Goal: Task Accomplishment & Management: Use online tool/utility

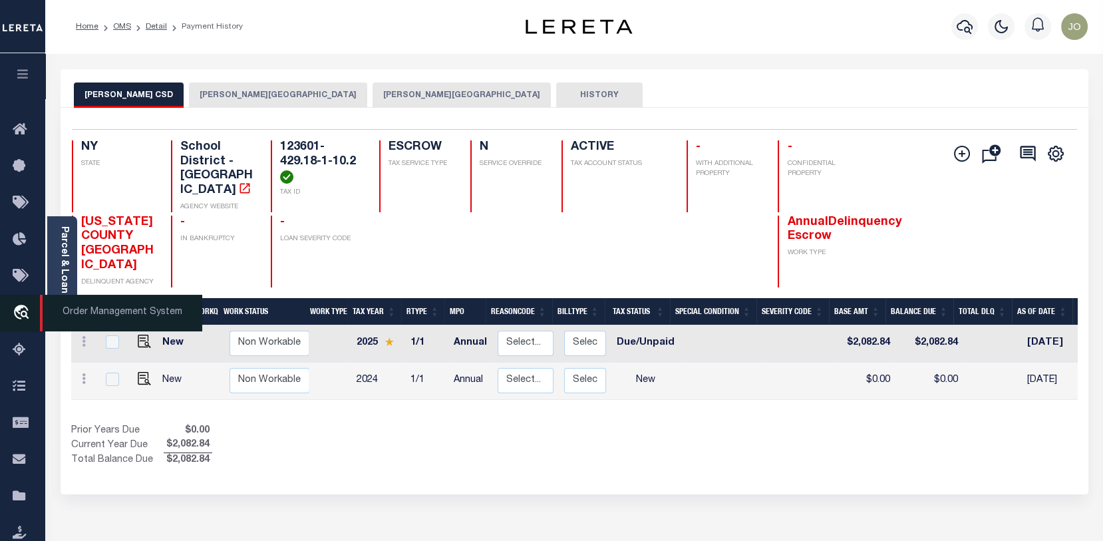
click at [20, 310] on icon "travel_explore" at bounding box center [23, 313] width 21 height 17
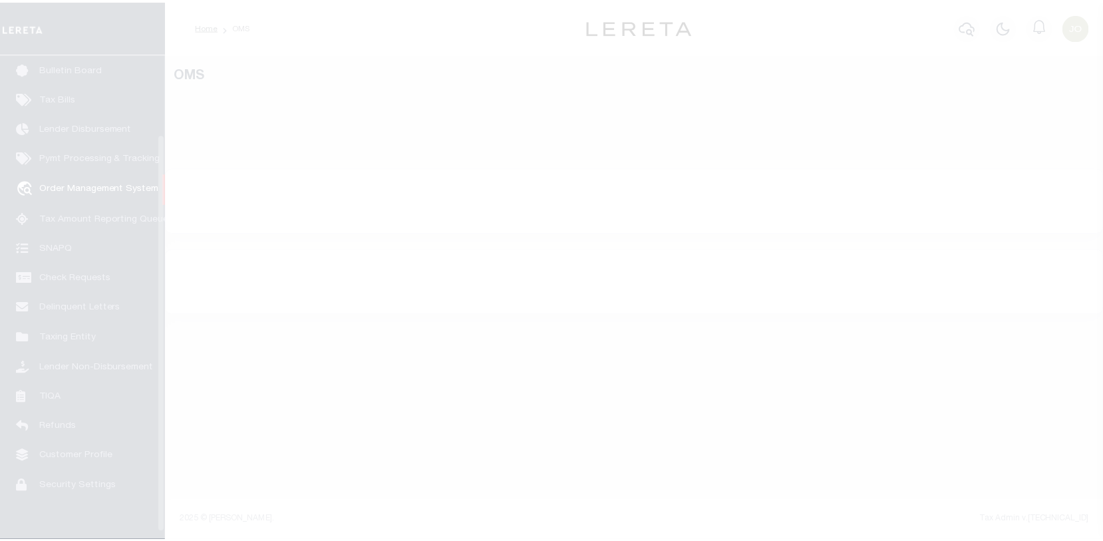
scroll to position [96, 0]
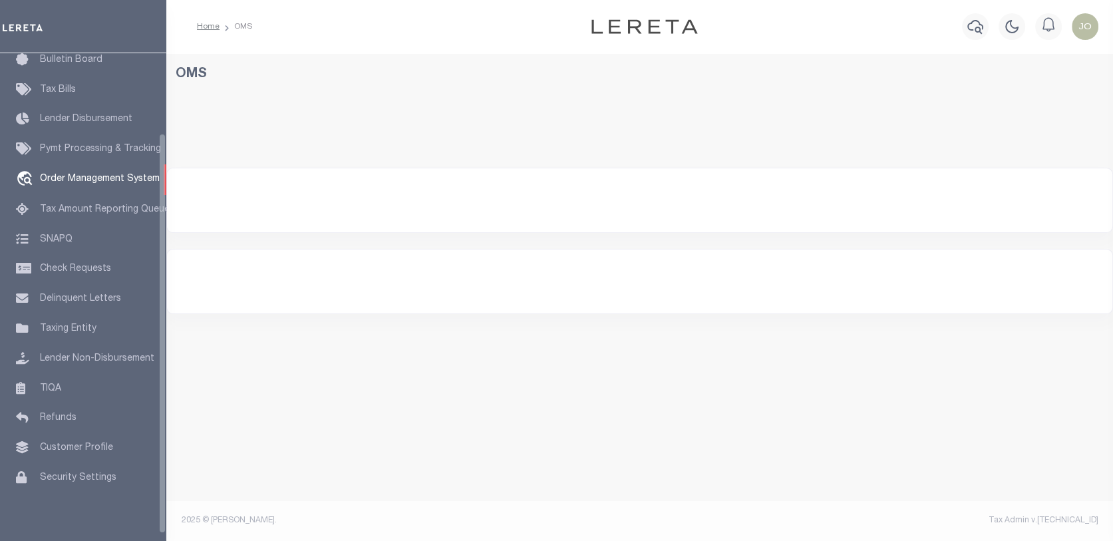
select select "200"
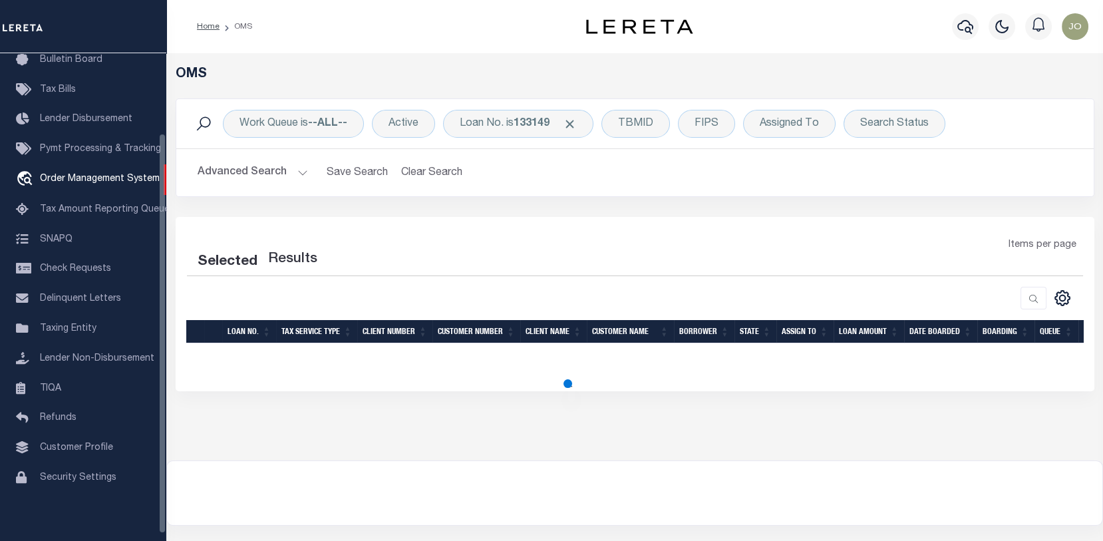
select select "200"
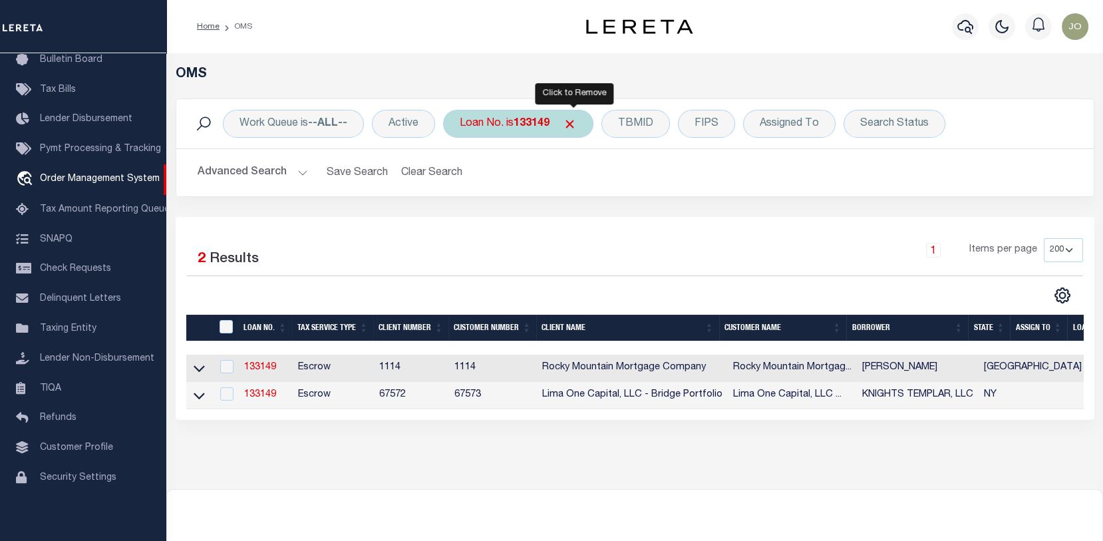
click at [573, 122] on span "Click to Remove" at bounding box center [570, 124] width 14 height 14
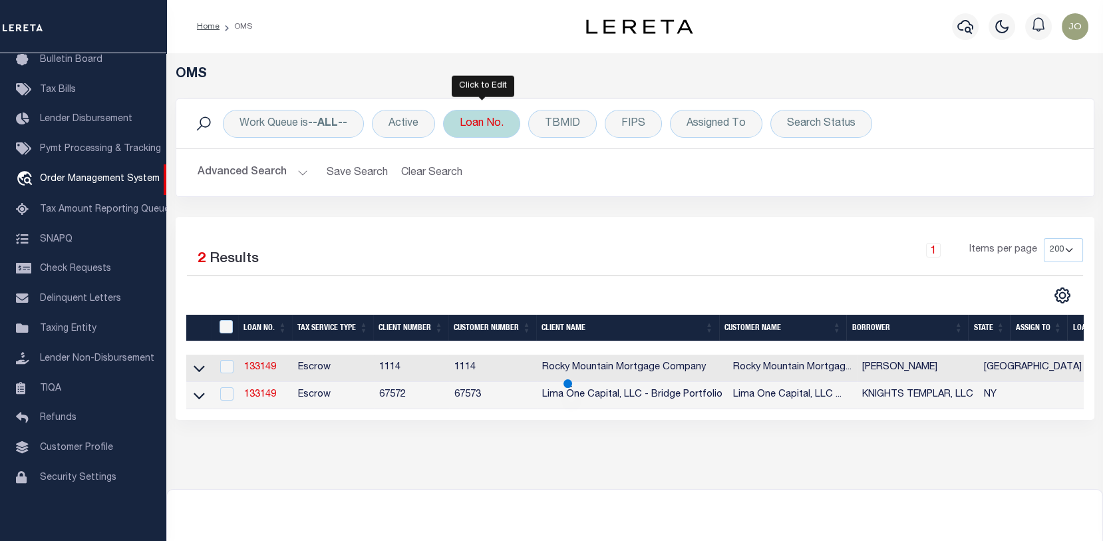
click at [471, 122] on div "Loan No." at bounding box center [481, 124] width 77 height 28
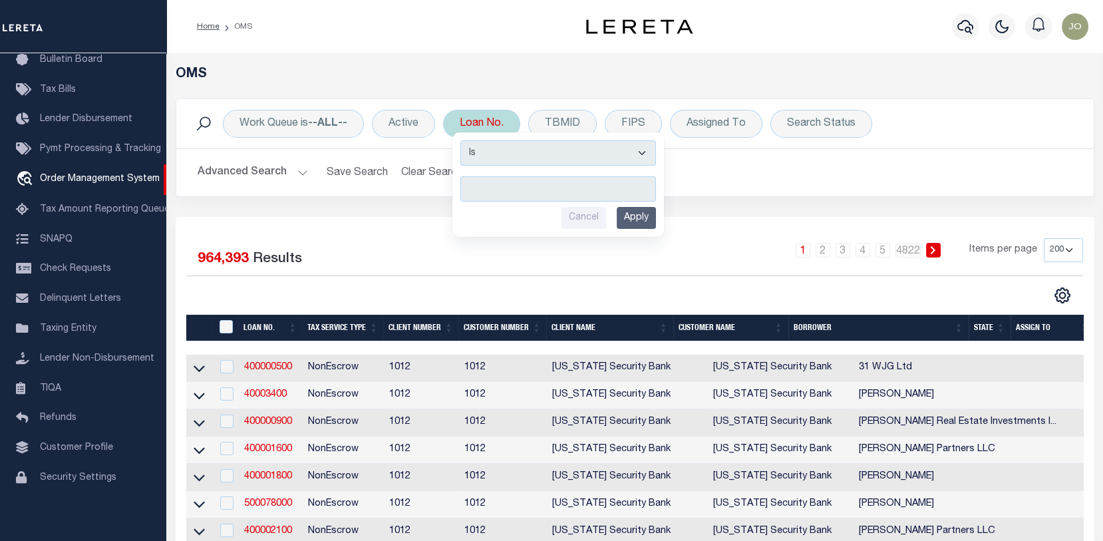
click at [470, 188] on input "text" at bounding box center [558, 188] width 196 height 25
type input "10343"
click at [630, 213] on input "Apply" at bounding box center [635, 218] width 39 height 22
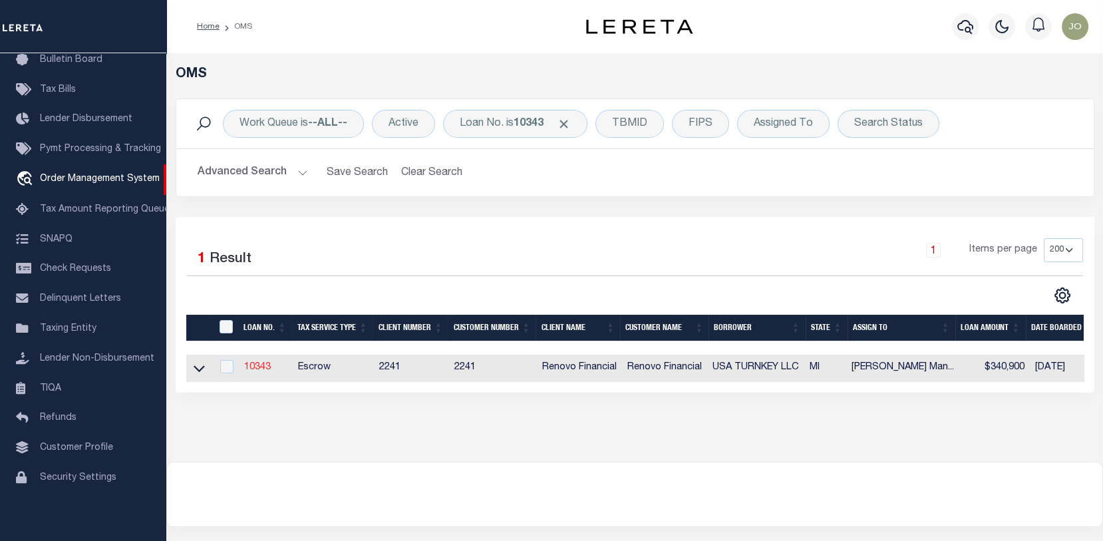
click at [251, 366] on link "10343" at bounding box center [257, 366] width 27 height 9
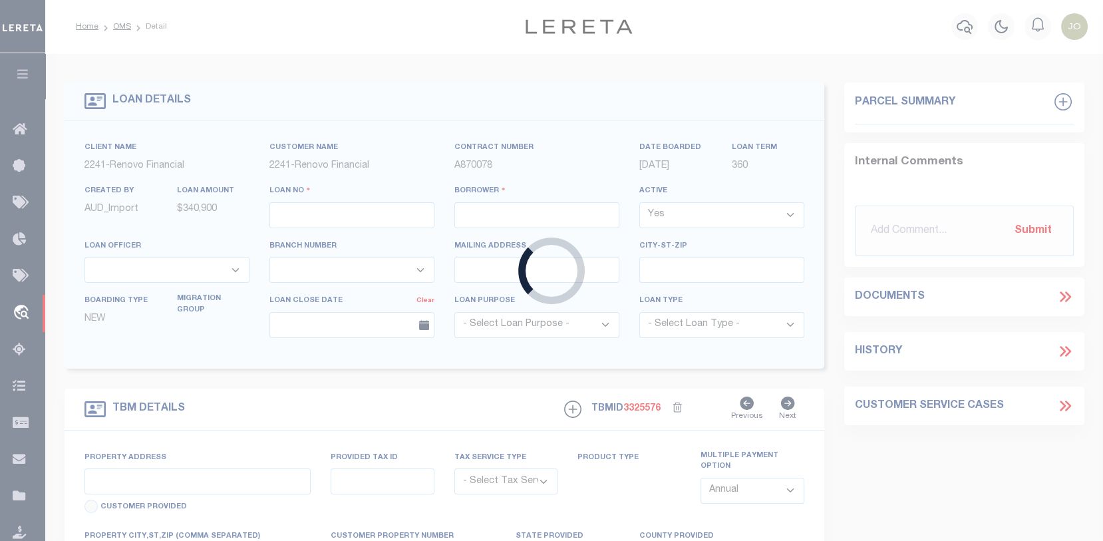
type input "10343"
type input "USA TURNKEY LLC"
select select
type input "[STREET_ADDRESS]"
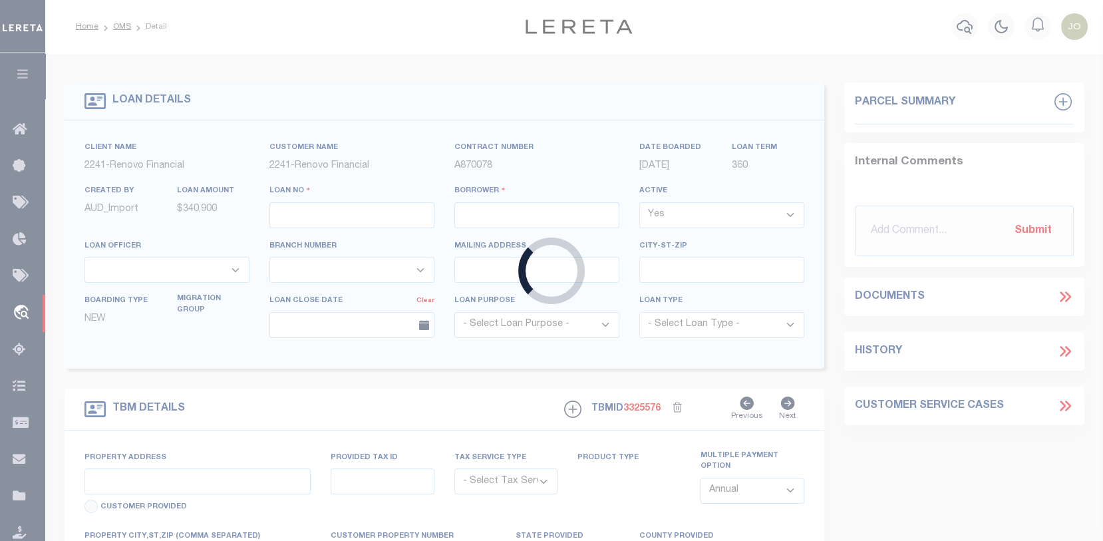
type input "[GEOGRAPHIC_DATA]"
select select "10"
select select "Escrow"
type input "[STREET_ADDRESS][PERSON_NAME]"
type input "[GEOGRAPHIC_DATA]"
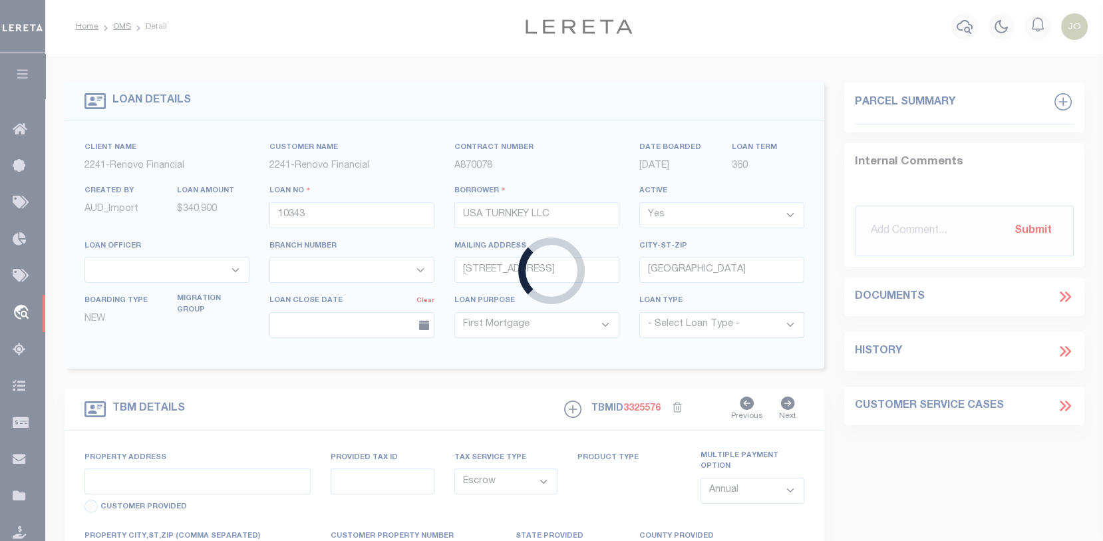
type input "a0k8Y00000jIJx1"
type input "MI"
select select
type textarea "LEGAL REQUIRED"
select select "25066"
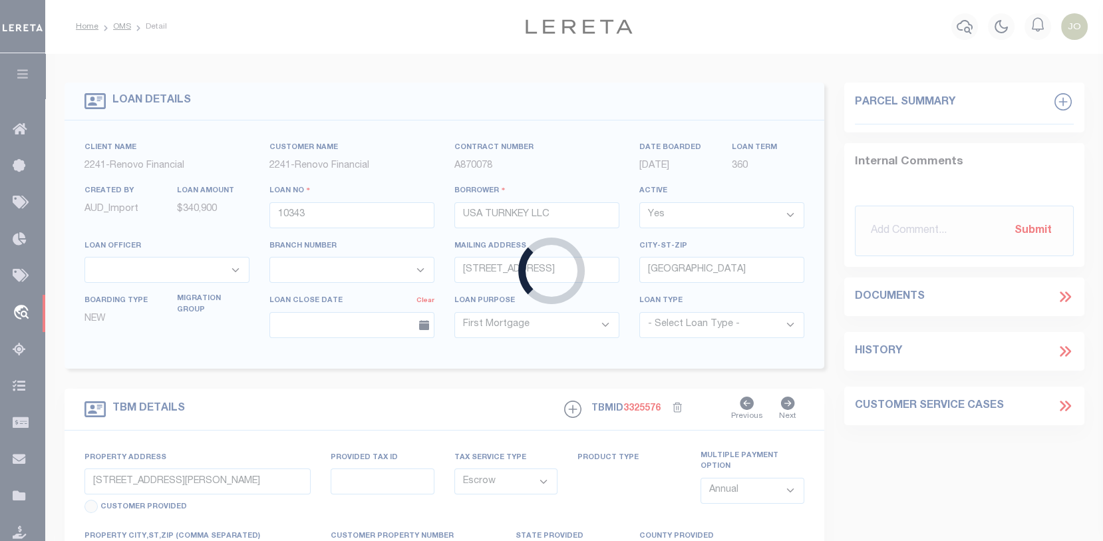
select select
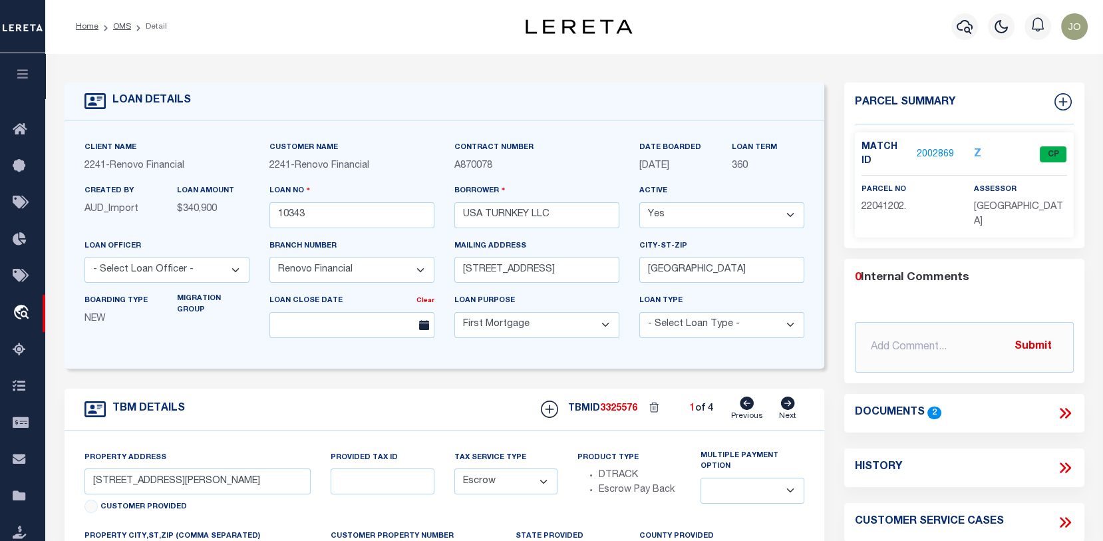
click at [948, 151] on link "2002869" at bounding box center [934, 155] width 37 height 14
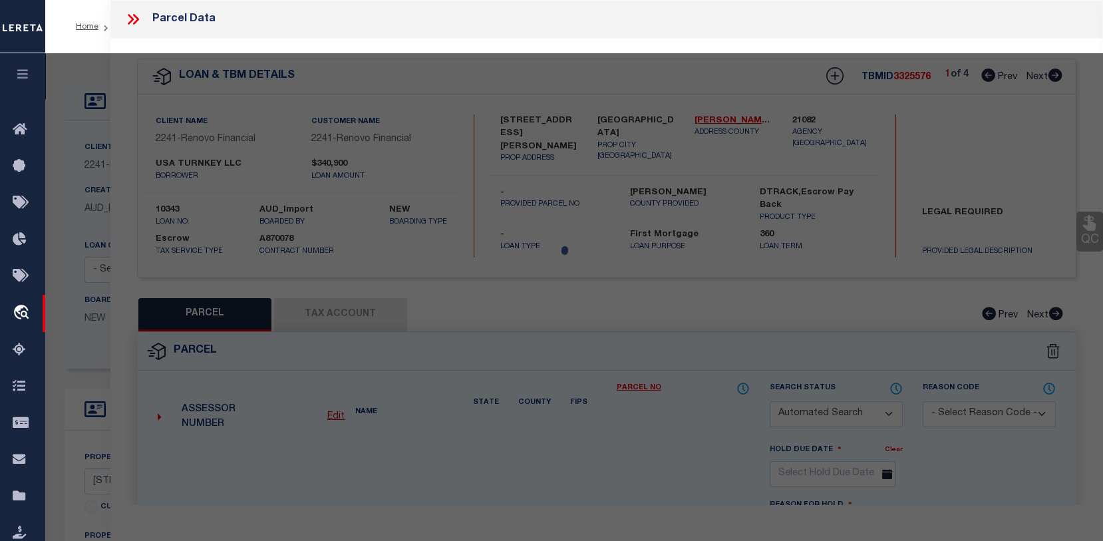
checkbox input "false"
select select "CP"
type input "USA TURNKEY LLC"
select select "AGF"
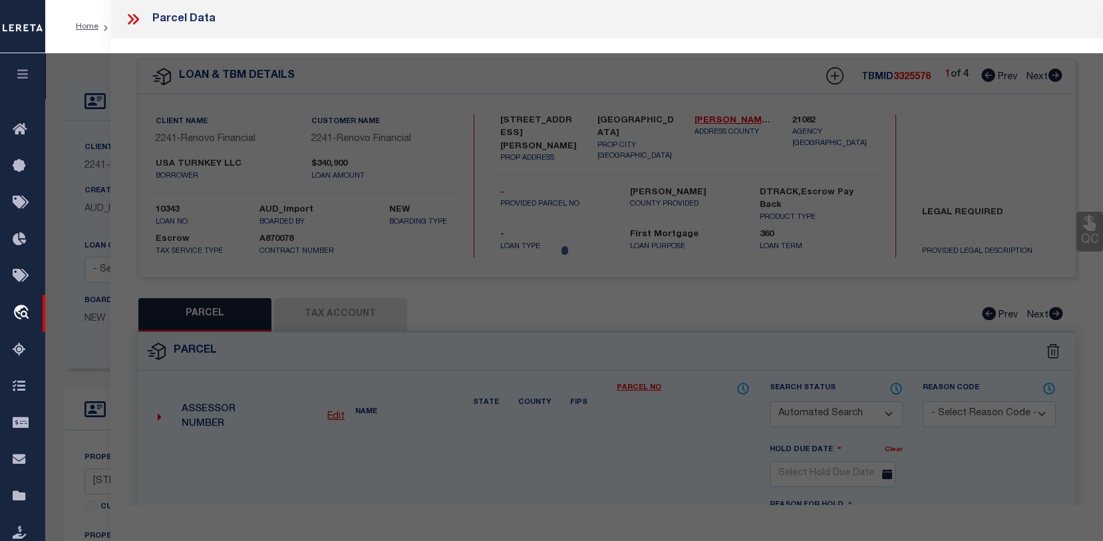
select select "LEG"
type input "[STREET_ADDRESS][PERSON_NAME]"
type input "DETROIT MI 48235"
type textarea "W [PERSON_NAME] 41 [PERSON_NAME] SUB L45 P91 PLATS, W C R 22/52 37 X 137"
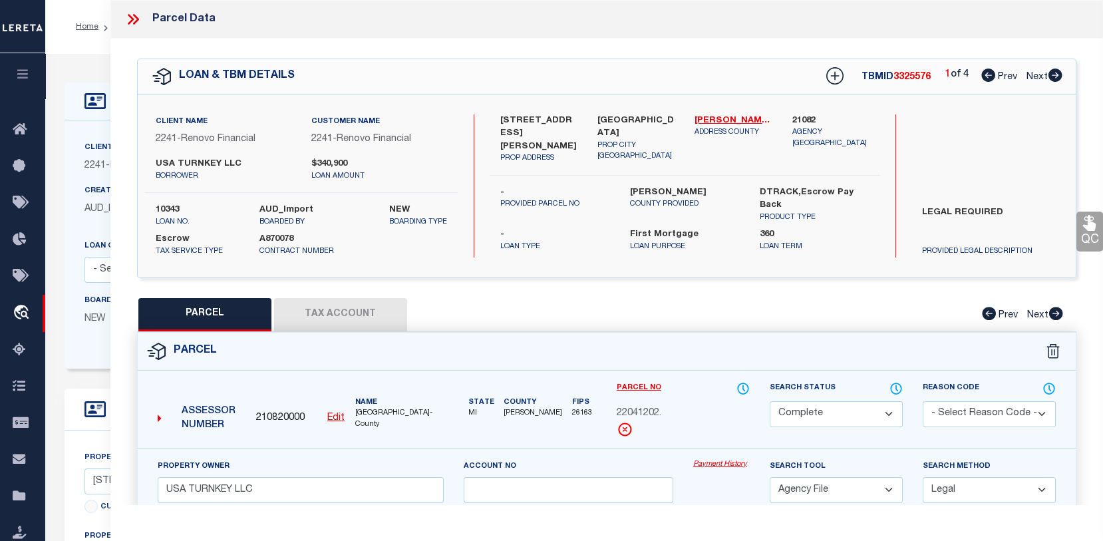
click at [372, 319] on button "Tax Account" at bounding box center [340, 314] width 133 height 33
select select "100"
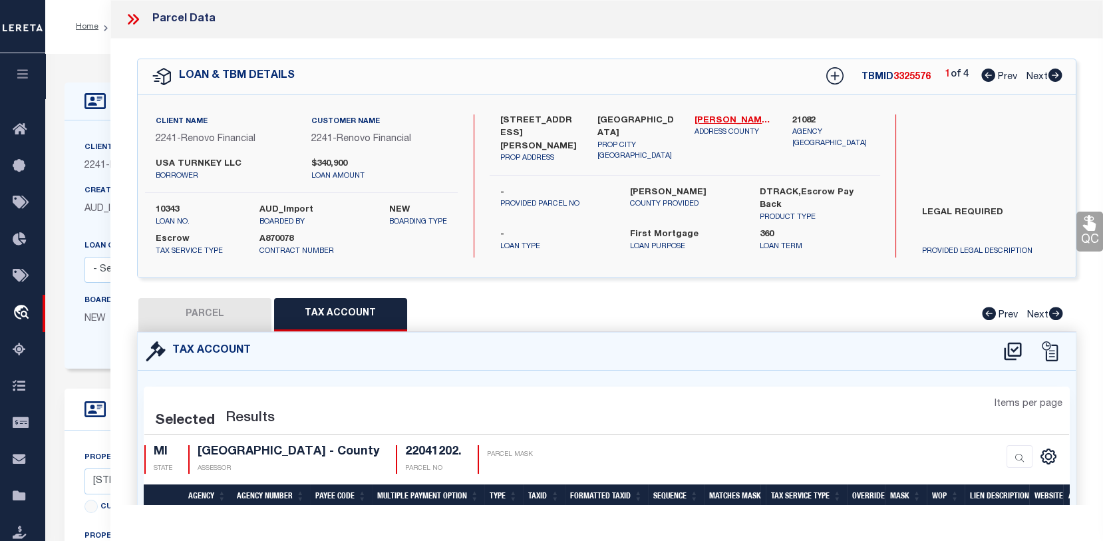
select select "100"
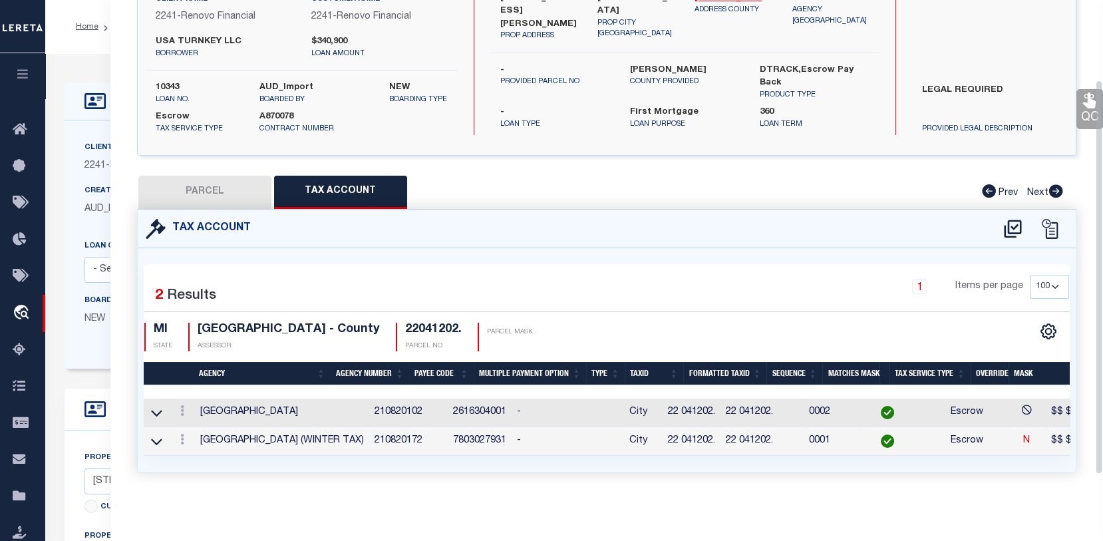
scroll to position [133, 0]
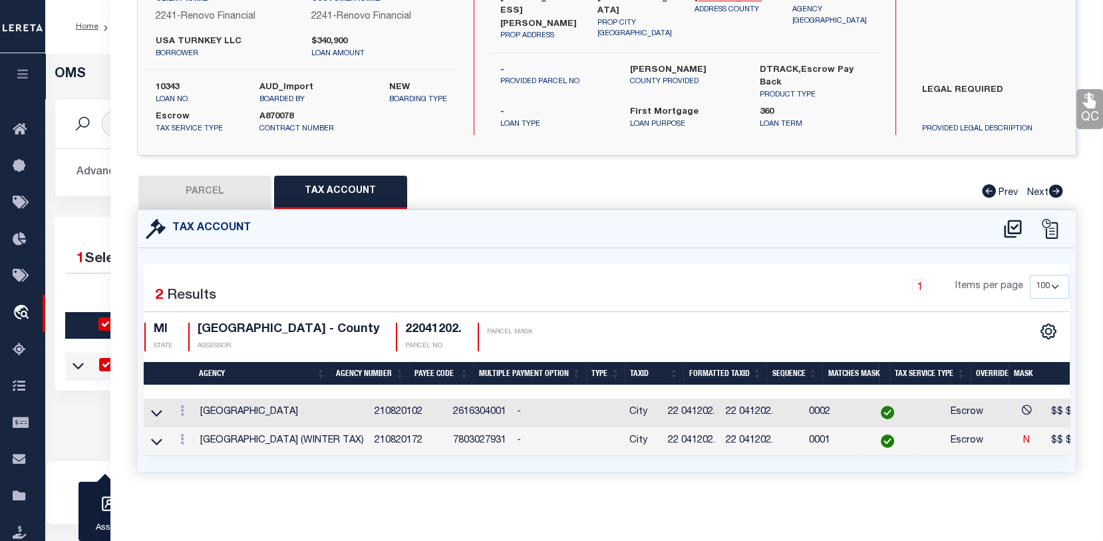
click at [61, 198] on div "Work Queue is --ALL-- Active Loan No. is 10343 TBMID FIPS Assigned To Search St…" at bounding box center [574, 157] width 1059 height 118
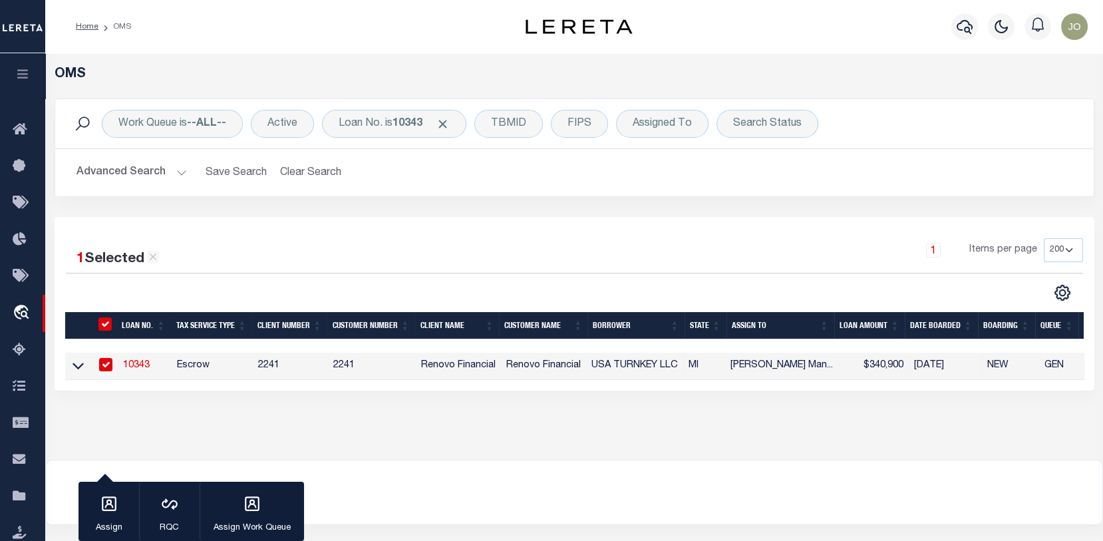
click at [187, 364] on td "Escrow" at bounding box center [212, 365] width 81 height 27
checkbox input "false"
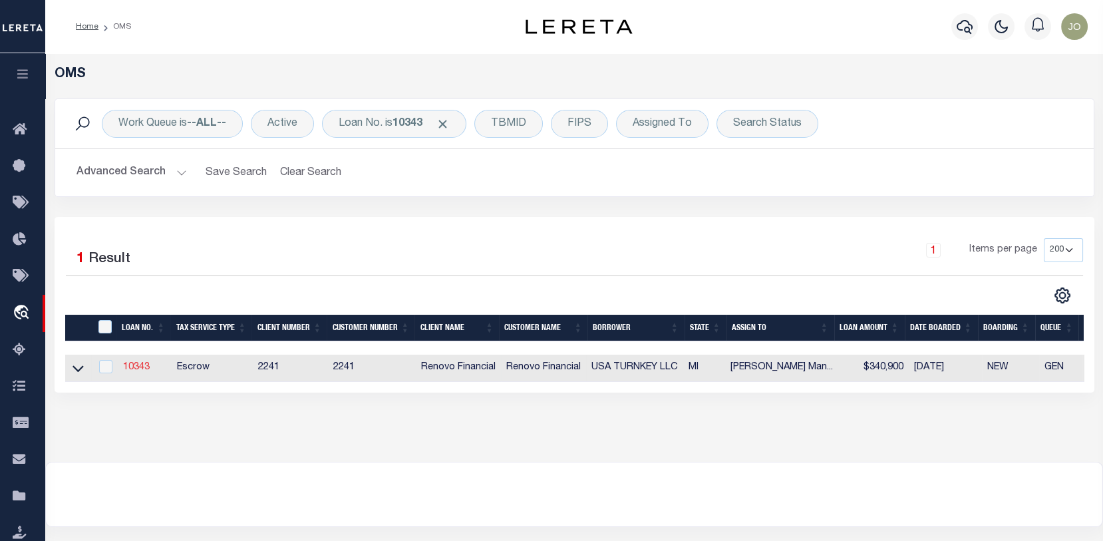
click at [132, 364] on link "10343" at bounding box center [136, 366] width 27 height 9
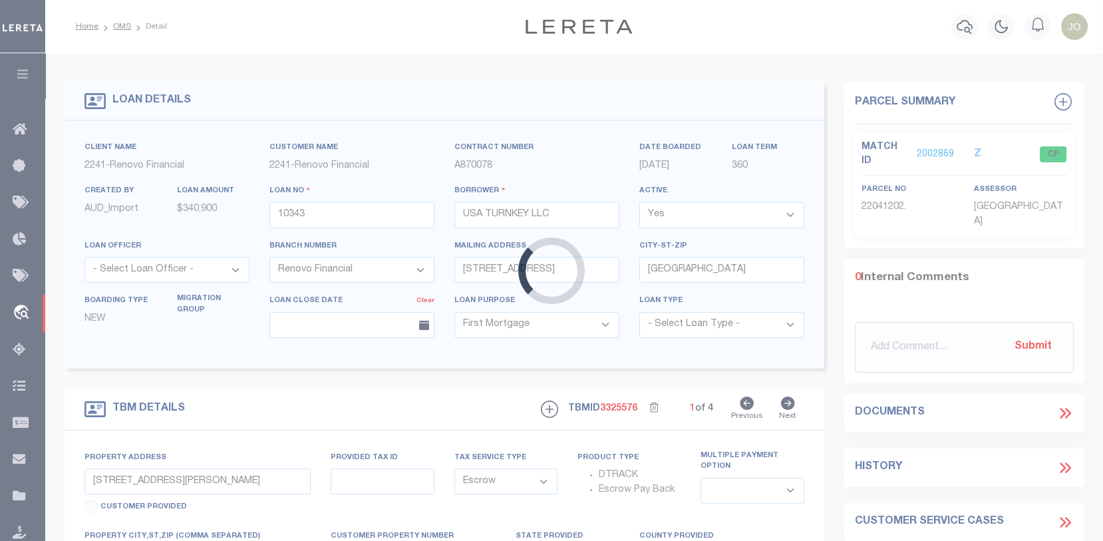
select select
select select "25066"
select select
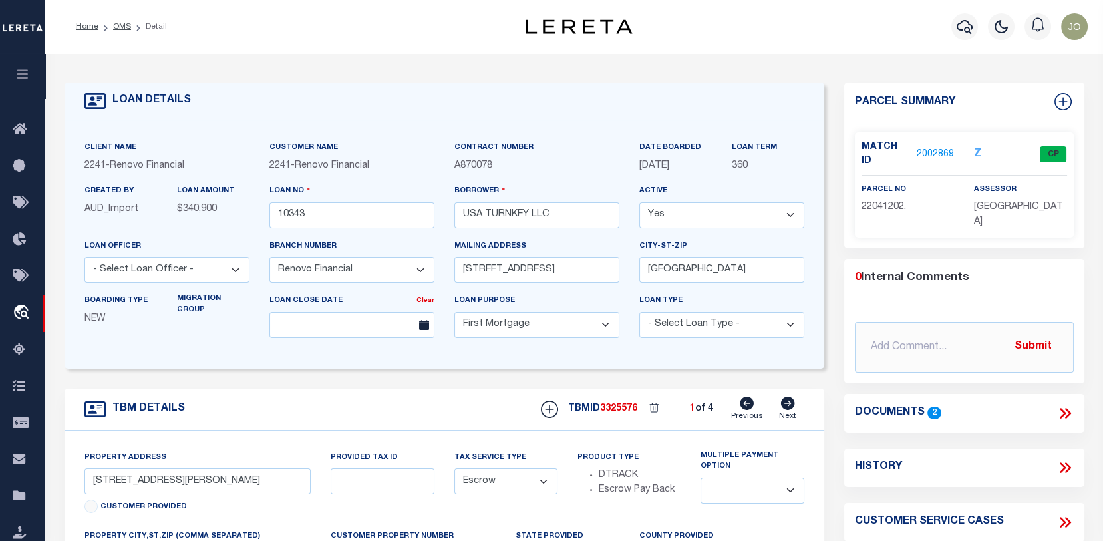
click at [791, 406] on icon at bounding box center [788, 402] width 14 height 13
type input "[STREET_ADDRESS]"
type input "Saginaw, MI 48604"
type input "a0k8Y00000jIJx6"
select select
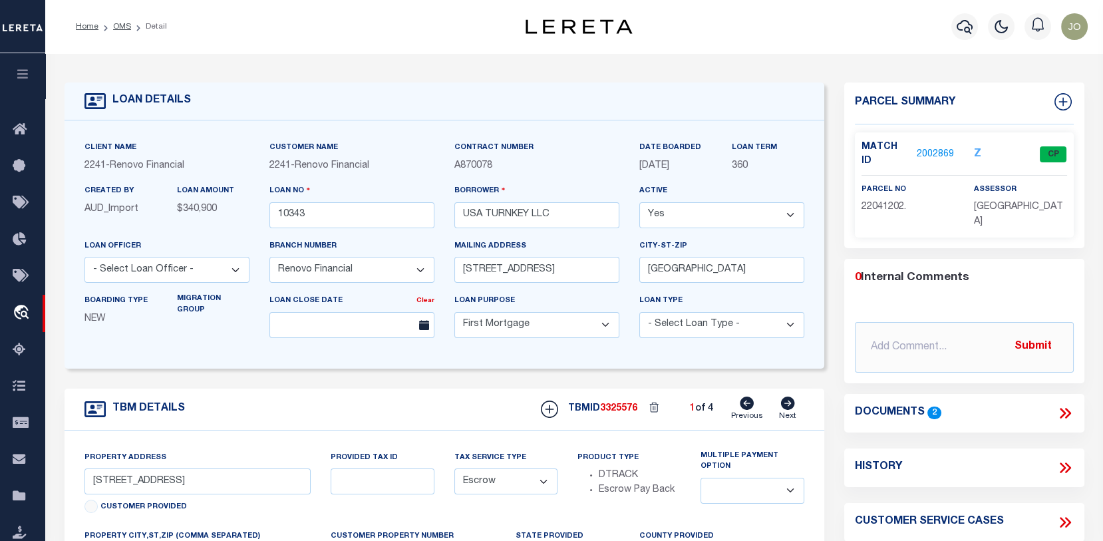
select select
click at [791, 406] on icon at bounding box center [788, 402] width 14 height 13
type input "[STREET_ADDRESS]"
type input "[GEOGRAPHIC_DATA], MI 48238"
type input "a0k8Y00000jIJxB"
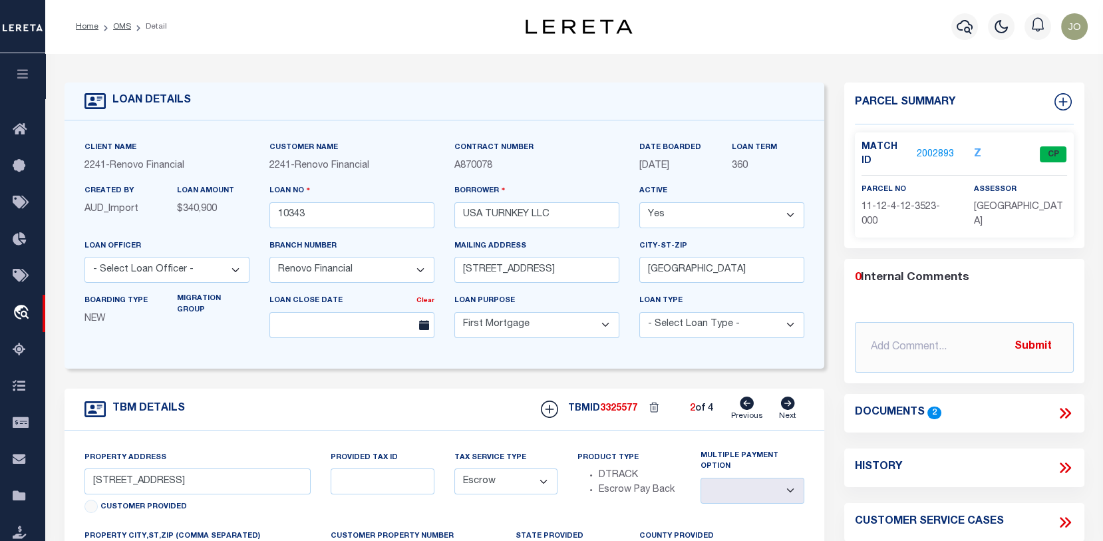
select select
click at [791, 406] on icon at bounding box center [788, 402] width 14 height 13
type input "[STREET_ADDRESS]"
type input "Saginaw, MI 48602"
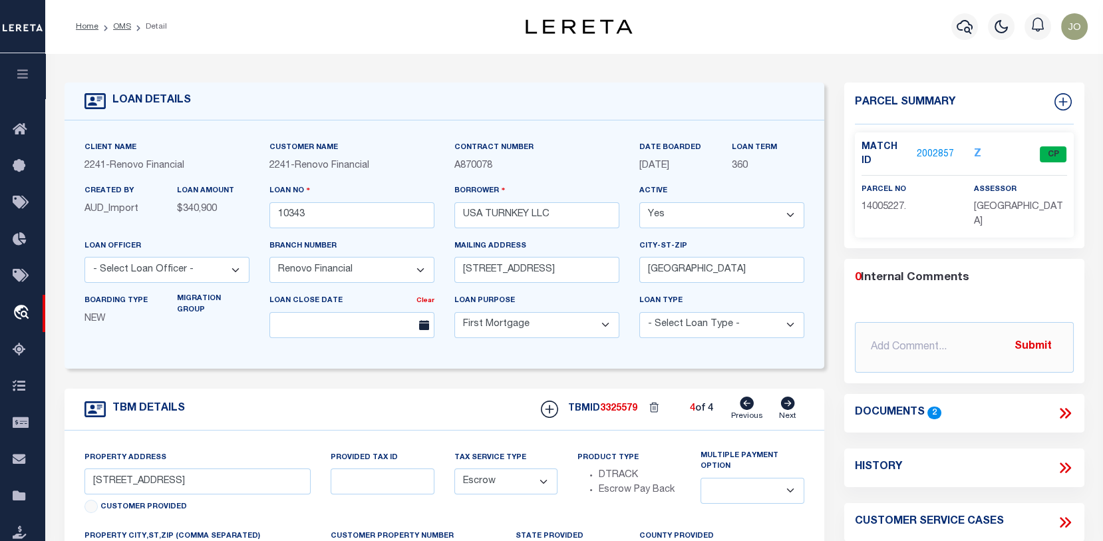
type input "a0k8Y00000jIJwr"
select select
click at [744, 403] on icon at bounding box center [747, 402] width 14 height 13
type input "[STREET_ADDRESS]"
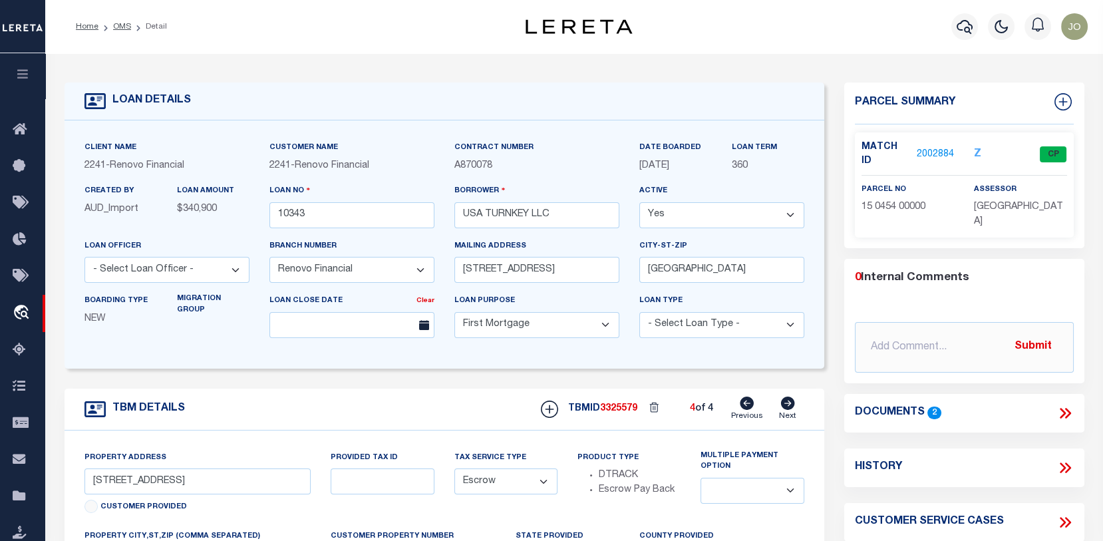
type input "[GEOGRAPHIC_DATA], MI 48238"
type input "a0k8Y00000jIJxB"
select select
click at [745, 404] on icon at bounding box center [747, 402] width 14 height 13
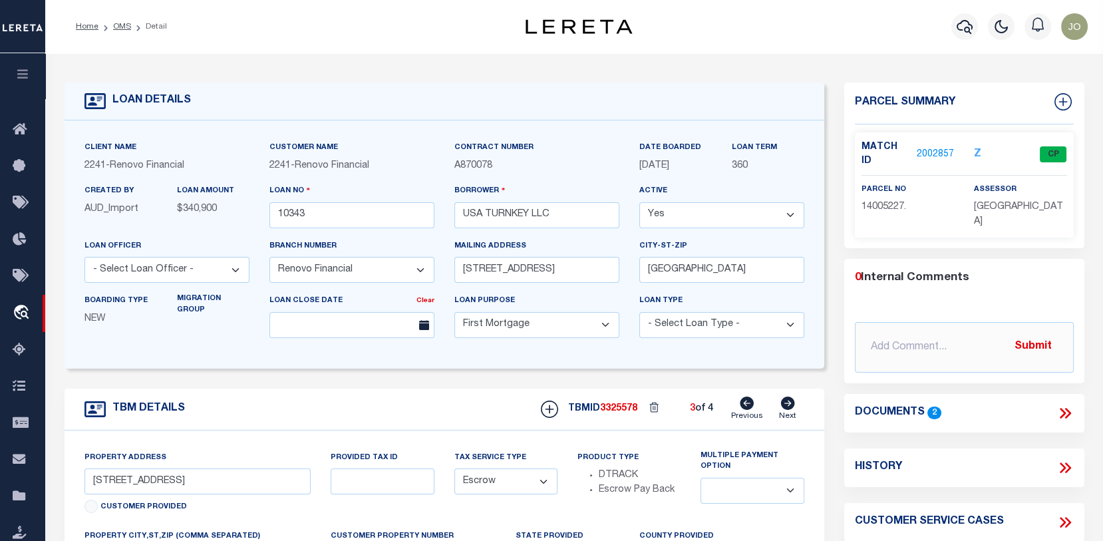
type input "[STREET_ADDRESS]"
type input "Saginaw, MI 48604"
type input "a0k8Y00000jIJx6"
select select
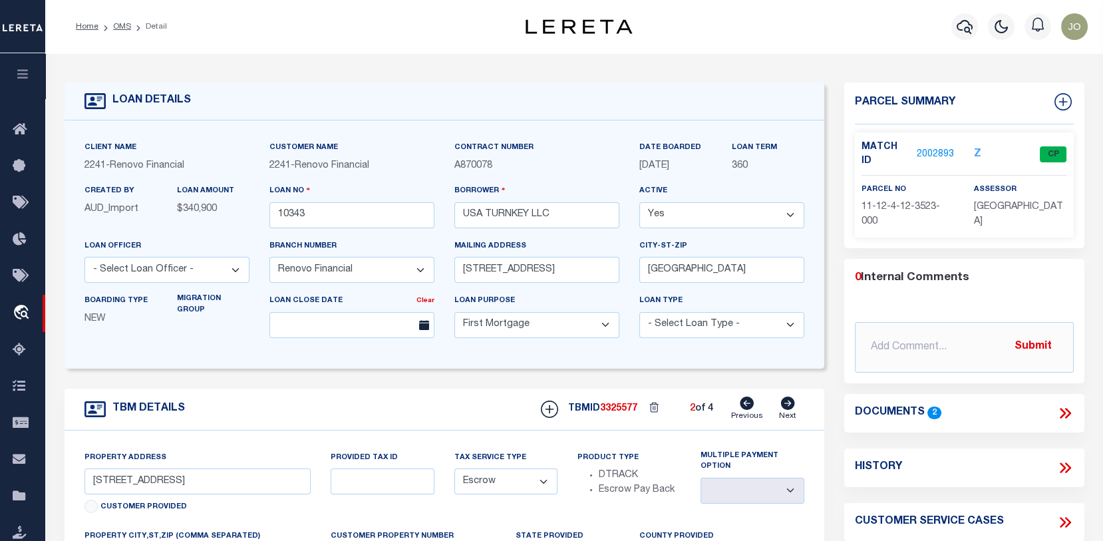
click at [744, 404] on icon at bounding box center [747, 402] width 14 height 13
type input "[STREET_ADDRESS][PERSON_NAME]"
type input "[GEOGRAPHIC_DATA]"
type input "a0k8Y00000jIJx1"
select select
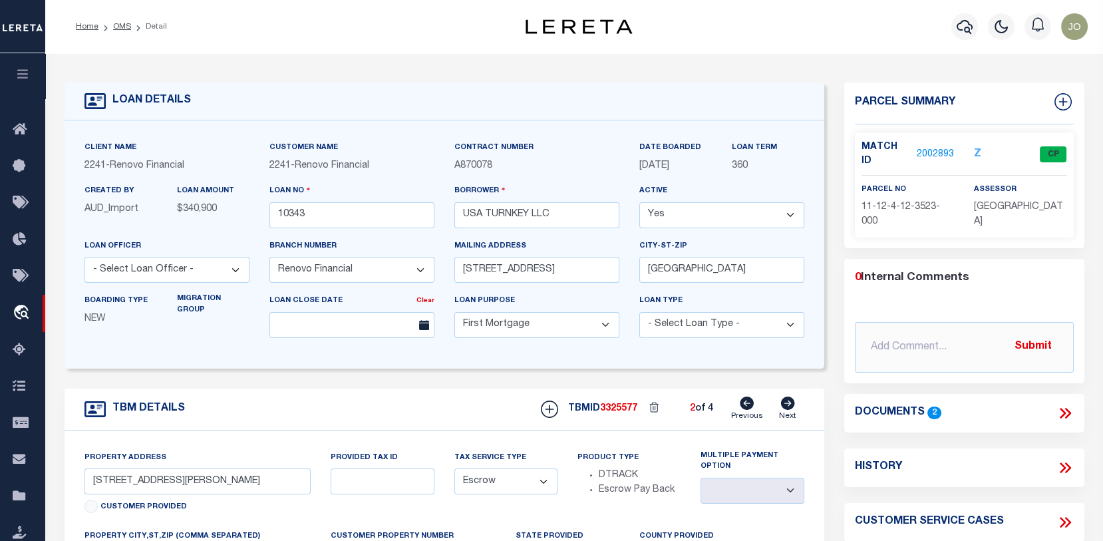
select select
click at [744, 404] on icon at bounding box center [747, 402] width 14 height 13
click at [785, 400] on icon at bounding box center [788, 402] width 14 height 13
type input "[STREET_ADDRESS]"
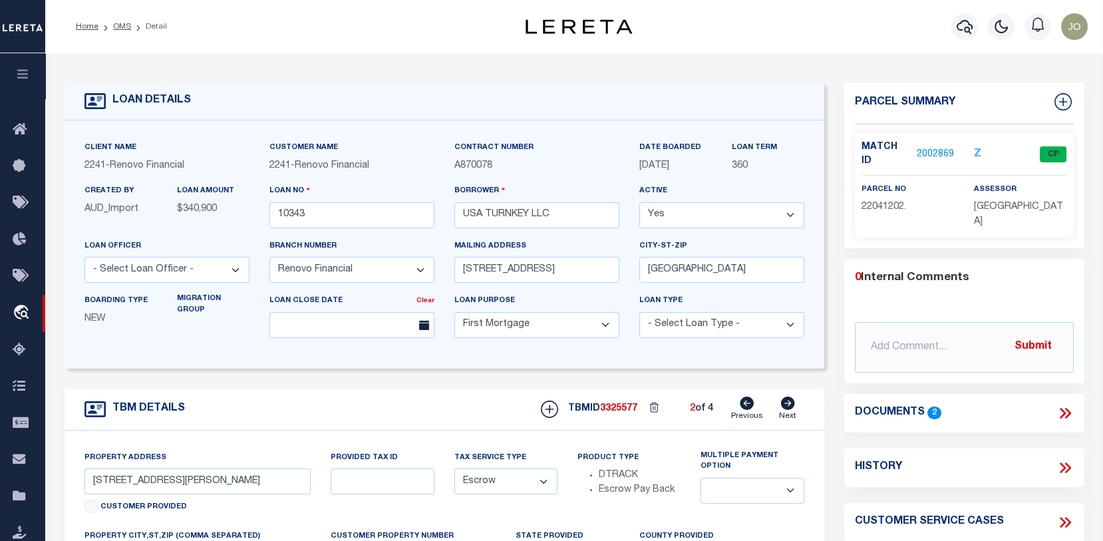
type input "Saginaw, MI 48604"
type input "a0k8Y00000jIJx6"
select select
click at [785, 400] on icon at bounding box center [788, 402] width 14 height 13
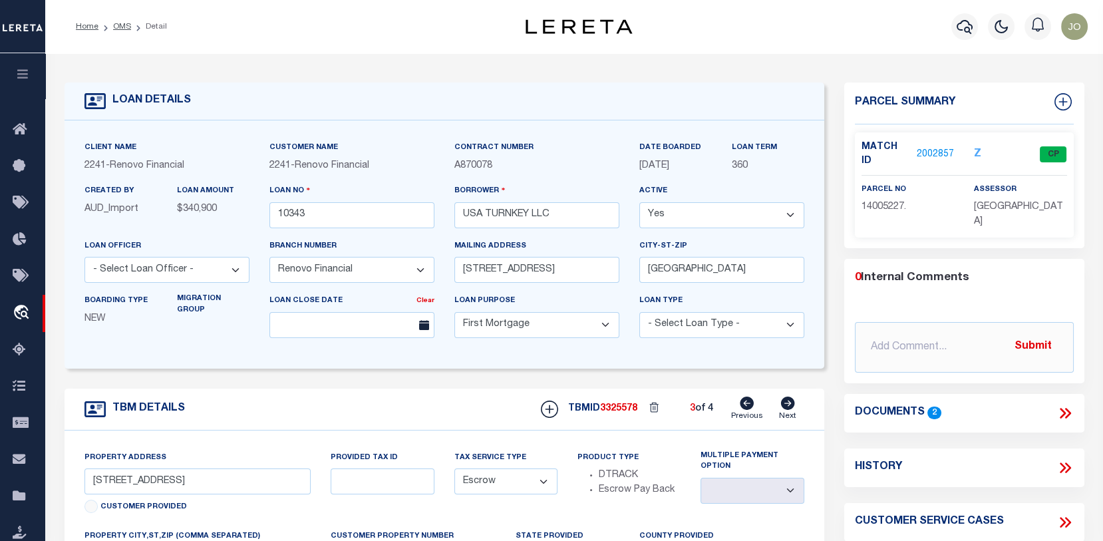
type input "[STREET_ADDRESS]"
type input "[GEOGRAPHIC_DATA], MI 48238"
type input "a0k8Y00000jIJxB"
select select
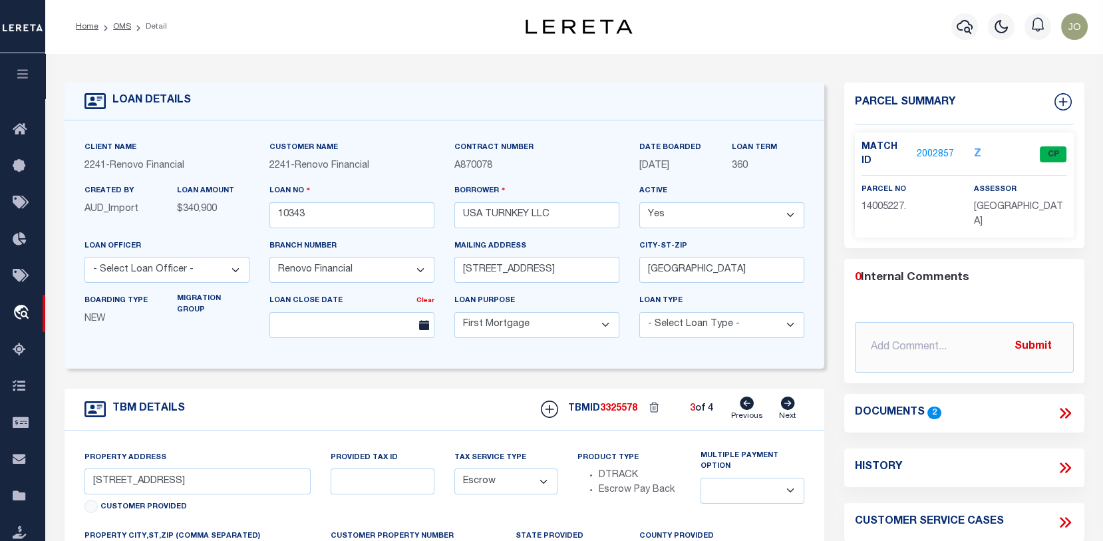
click at [785, 400] on icon at bounding box center [788, 402] width 14 height 13
type input "[STREET_ADDRESS]"
type input "Saginaw, MI 48602"
type input "a0k8Y00000jIJwr"
select select
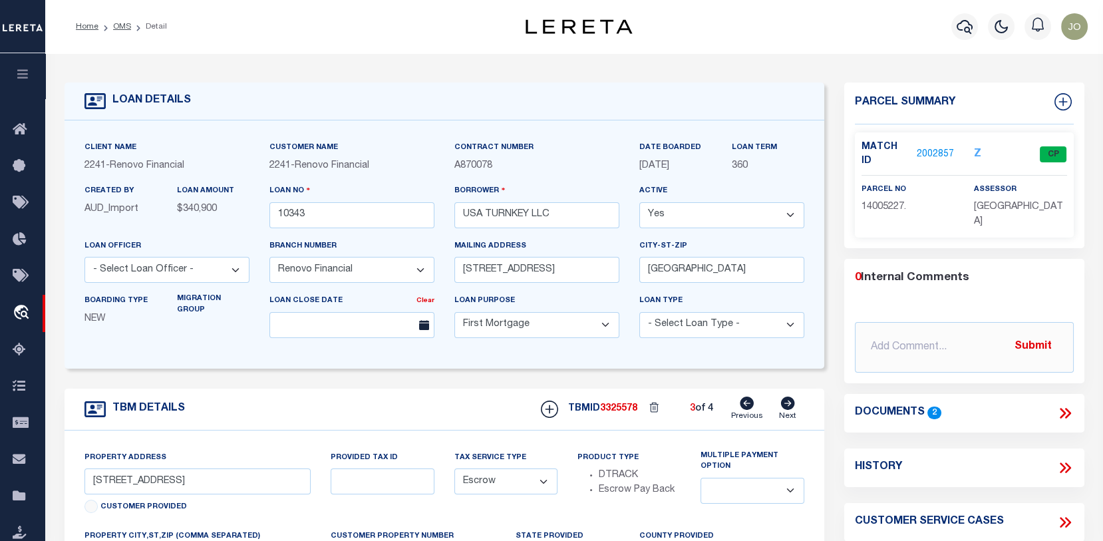
select select
click at [934, 151] on link "2002884" at bounding box center [934, 155] width 37 height 14
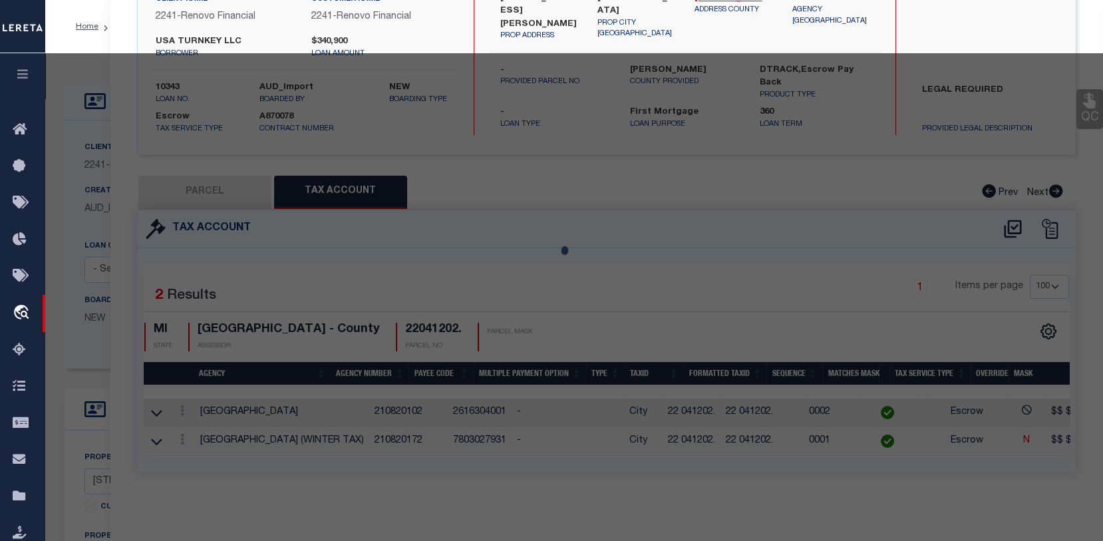
select select "AS"
select select
checkbox input "false"
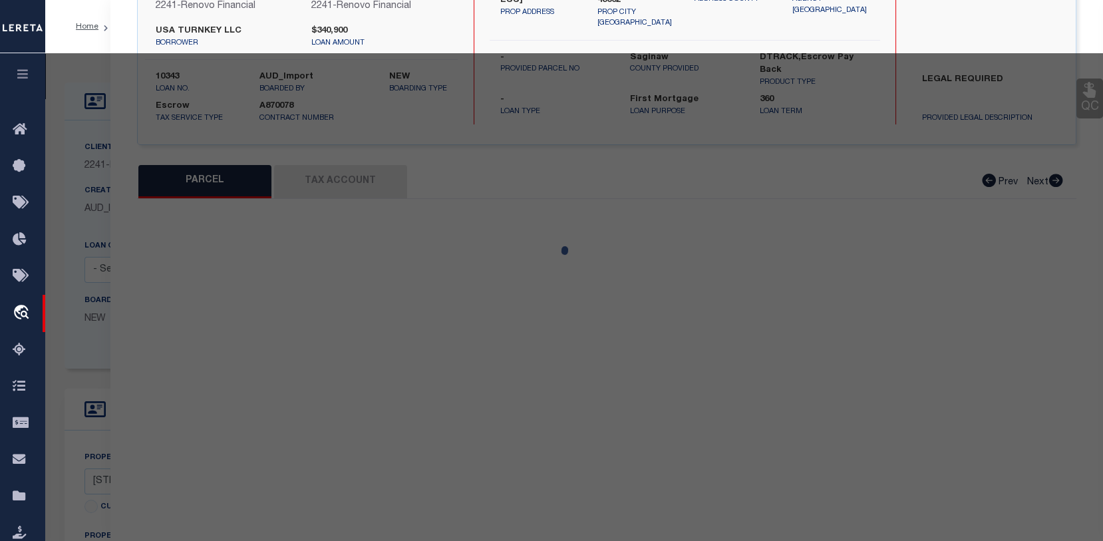
select select "CP"
type input "USA TURNKEY LLC"
select select "AGW"
select select
type input "[STREET_ADDRESS]"
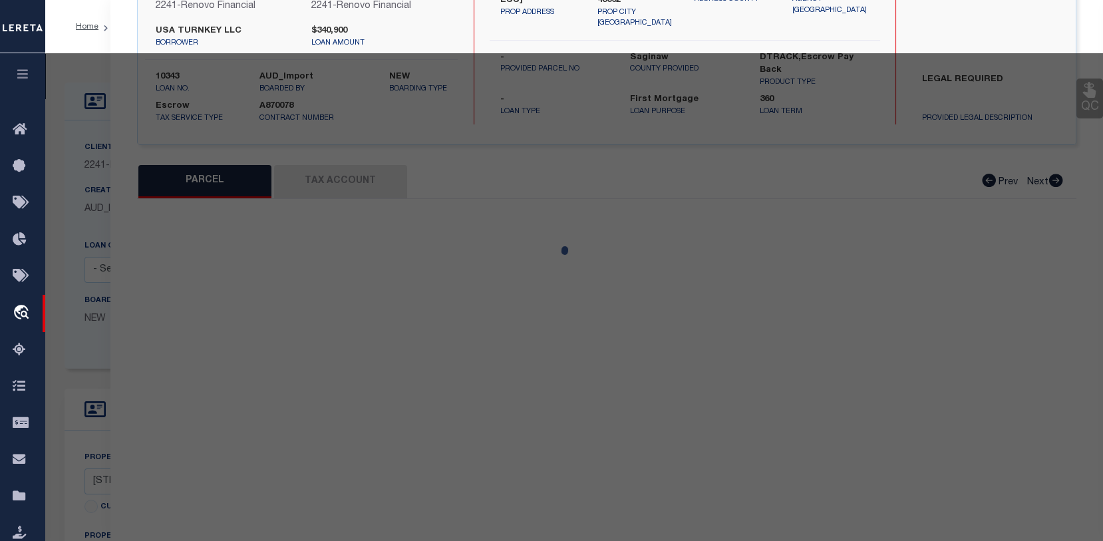
checkbox input "false"
type input "SAGINAW, MI, 48602"
type textarea "LOT 11,EXC.[PERSON_NAME].5 FT.,BLK.203, CITY OF [GEOGRAPHIC_DATA] IN DIVISION N…"
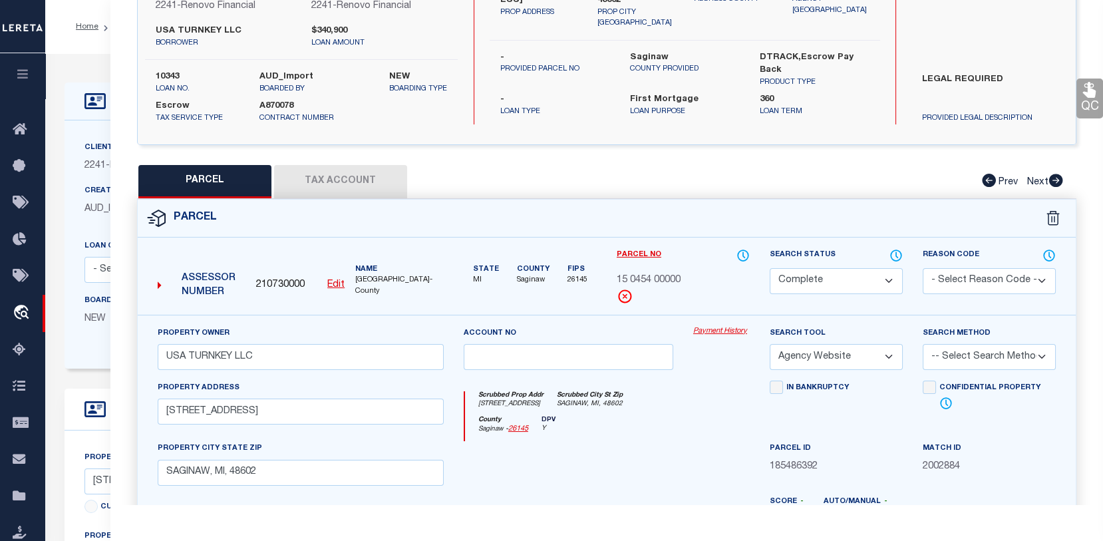
click at [712, 337] on link "Payment History" at bounding box center [721, 331] width 57 height 11
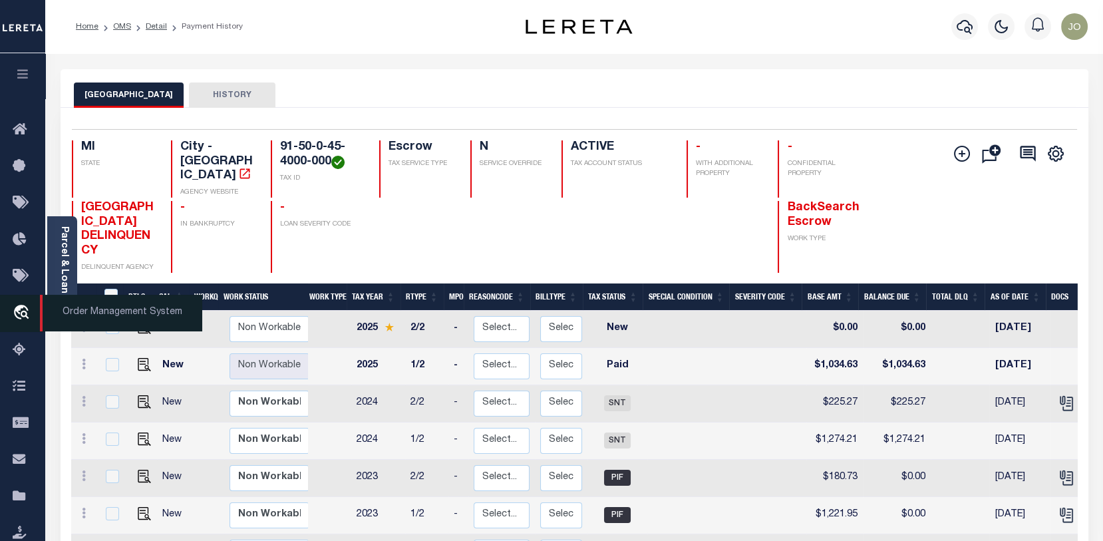
click at [20, 309] on icon "travel_explore" at bounding box center [23, 313] width 21 height 17
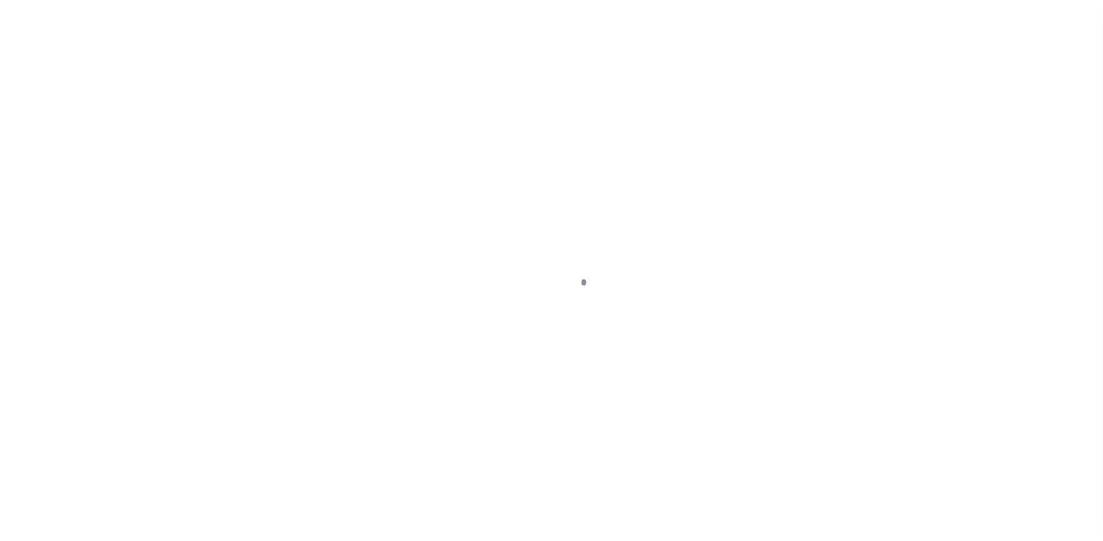
scroll to position [96, 0]
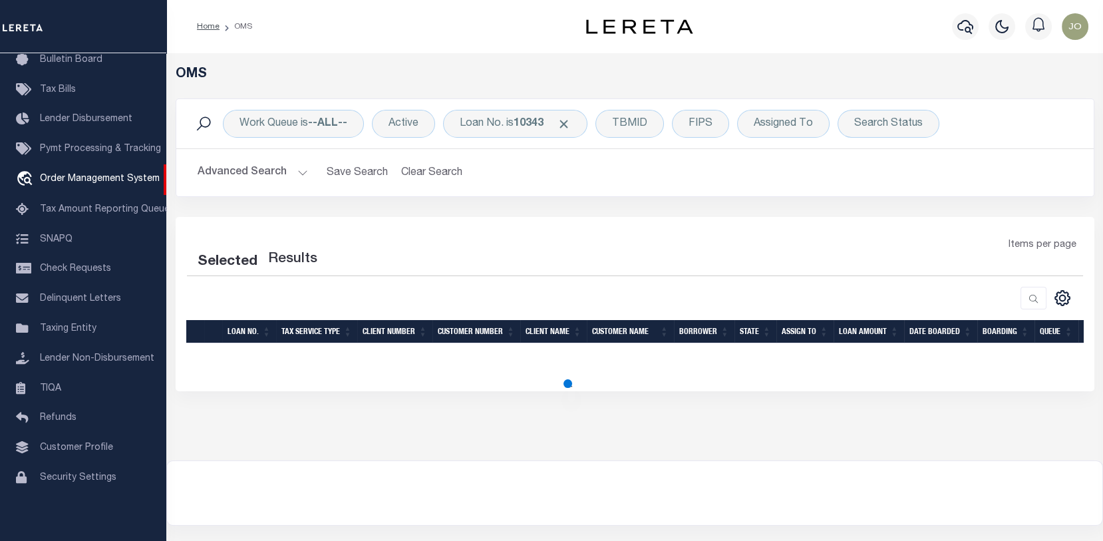
select select "200"
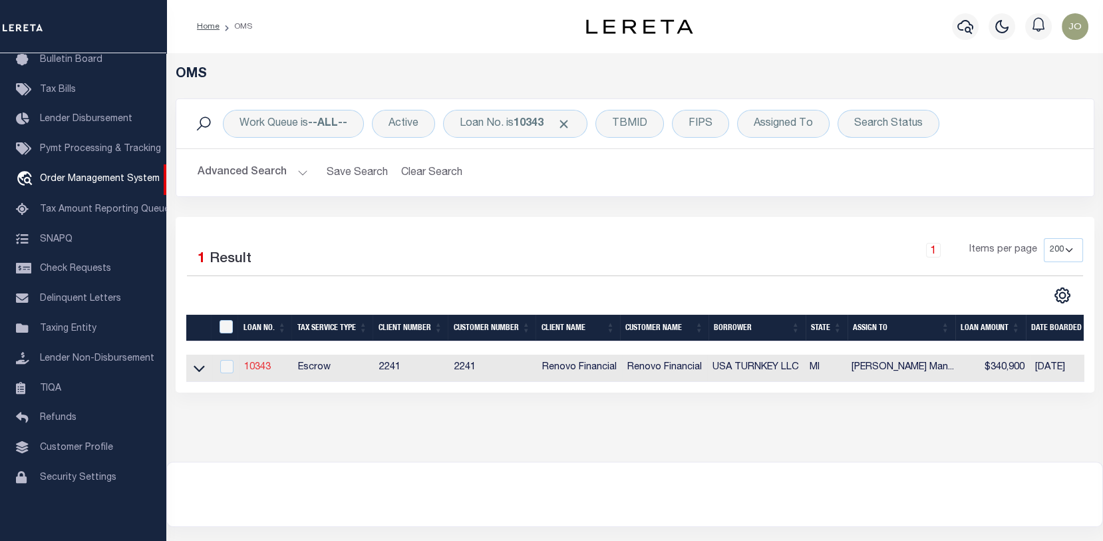
click at [260, 369] on link "10343" at bounding box center [257, 366] width 27 height 9
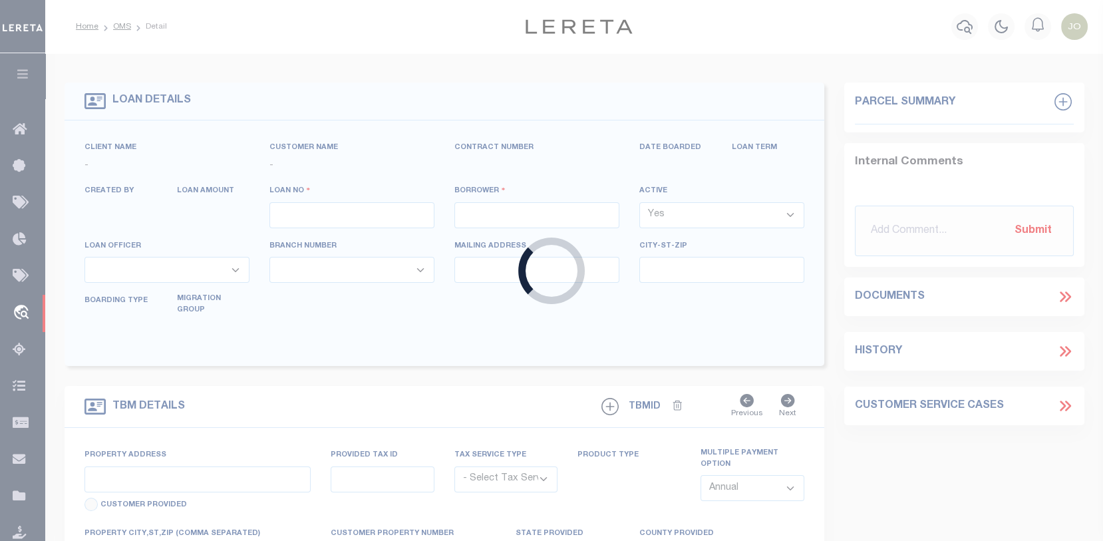
type input "10343"
type input "USA TURNKEY LLC"
select select
type input "[STREET_ADDRESS]"
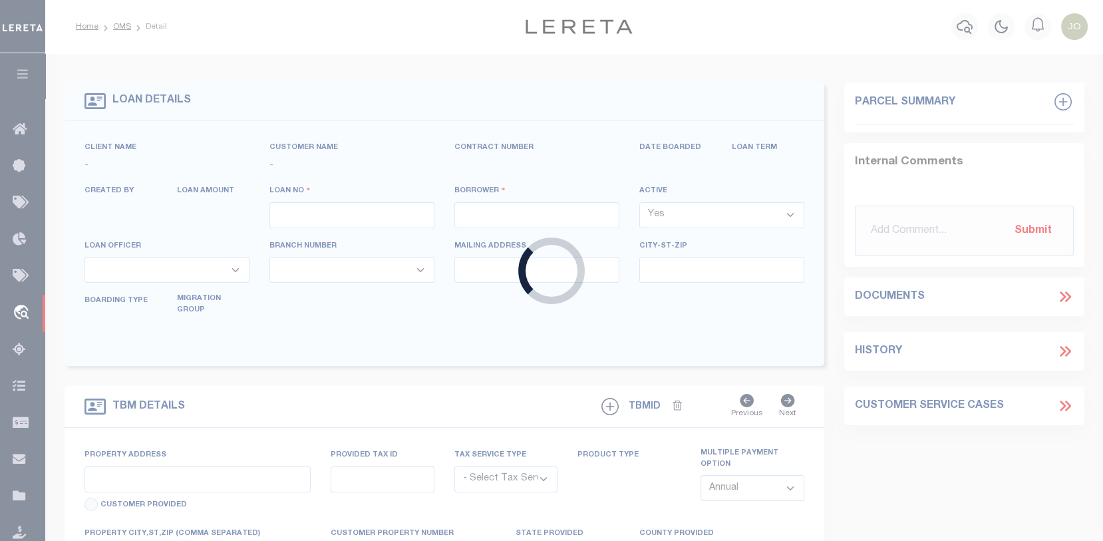
type input "[GEOGRAPHIC_DATA]"
select select "10"
select select "Escrow"
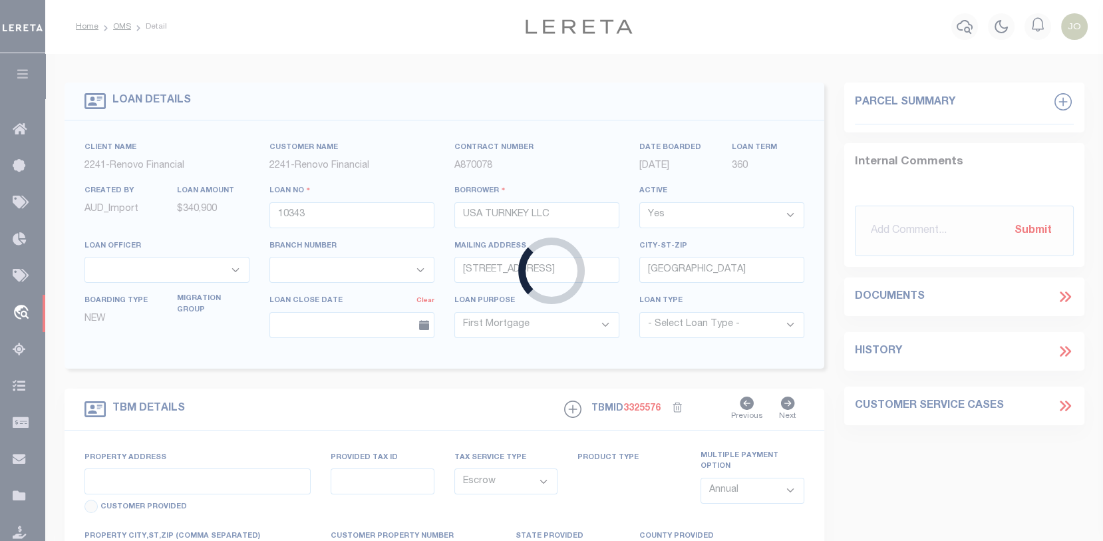
type input "[STREET_ADDRESS][PERSON_NAME]"
type input "[GEOGRAPHIC_DATA]"
type input "a0k8Y00000jIJx1"
type input "MI"
select select
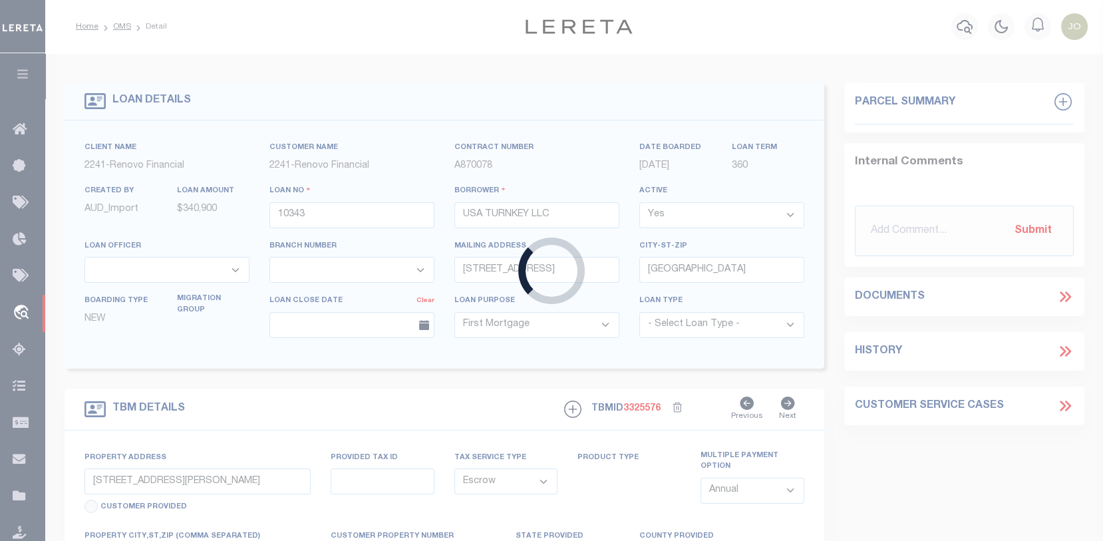
type textarea "LEGAL REQUIRED"
select select "25066"
select select
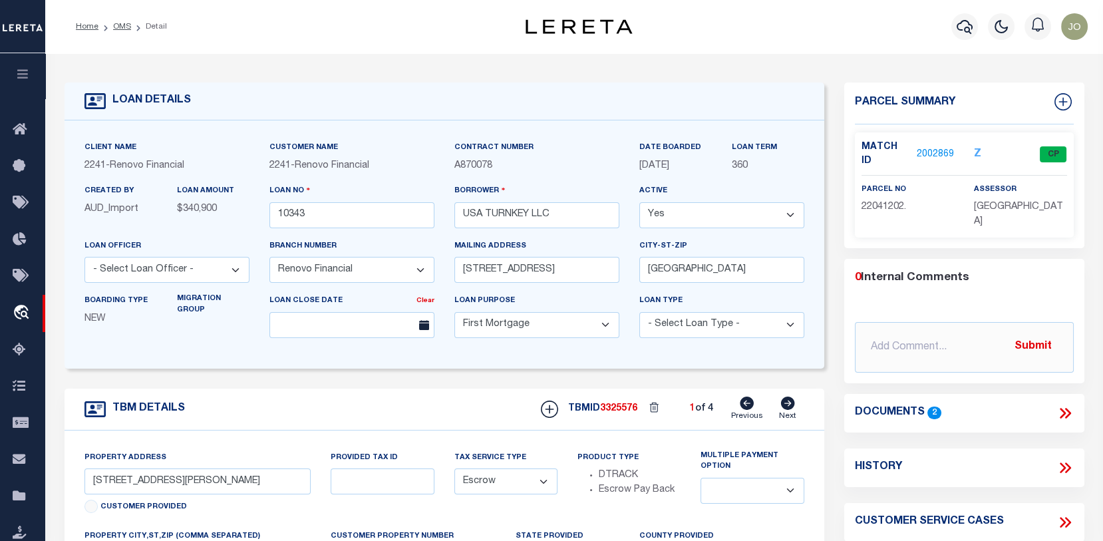
click at [1061, 404] on icon at bounding box center [1064, 412] width 17 height 17
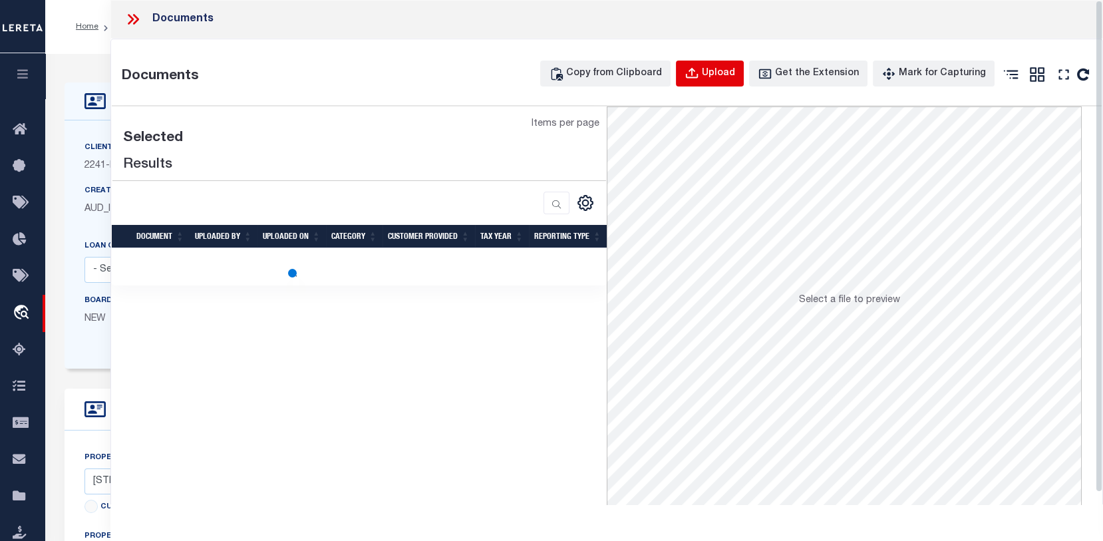
click at [727, 66] on div "Upload" at bounding box center [718, 73] width 33 height 15
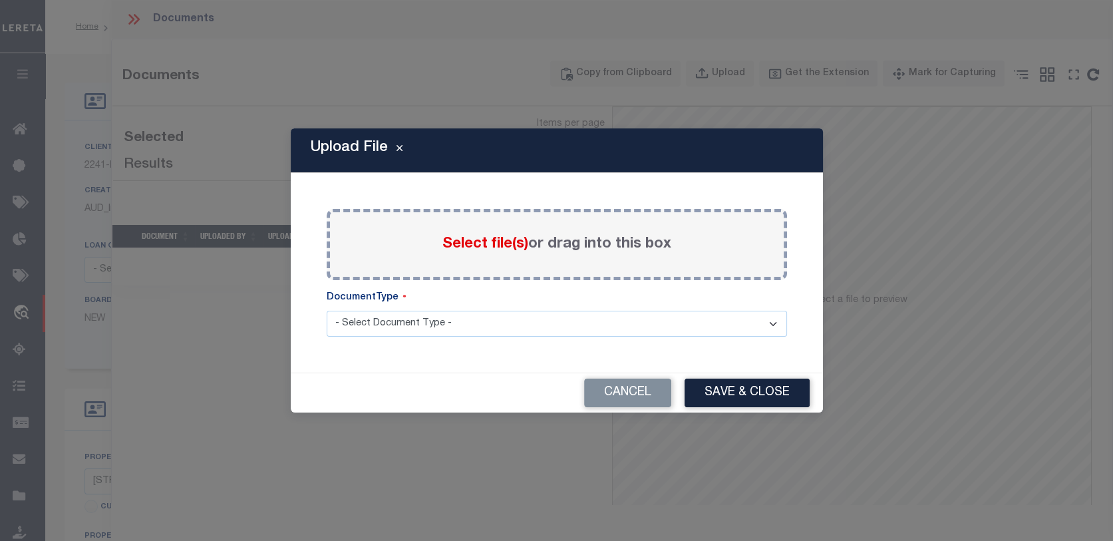
click at [487, 246] on span "Select file(s)" at bounding box center [485, 244] width 86 height 15
click at [0, 0] on input "Select file(s) or drag into this box" at bounding box center [0, 0] width 0 height 0
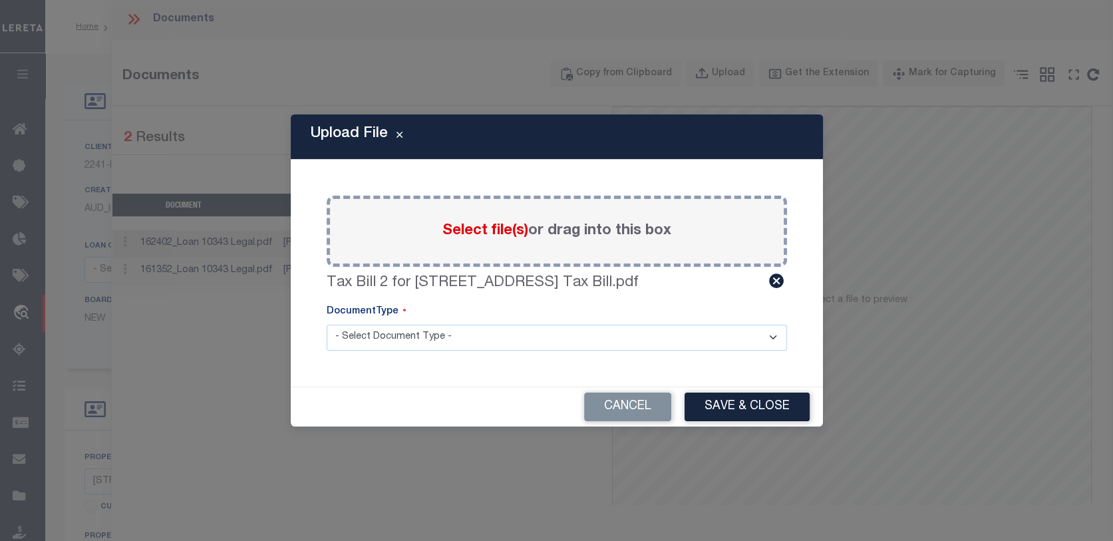
click at [774, 340] on select "- Select Document Type - Tax Service Documents" at bounding box center [557, 338] width 460 height 26
select select "TAX"
click at [327, 325] on select "- Select Document Type - Tax Service Documents" at bounding box center [557, 338] width 460 height 26
click at [723, 403] on button "Save & Close" at bounding box center [746, 406] width 125 height 29
